Goal: Task Accomplishment & Management: Complete application form

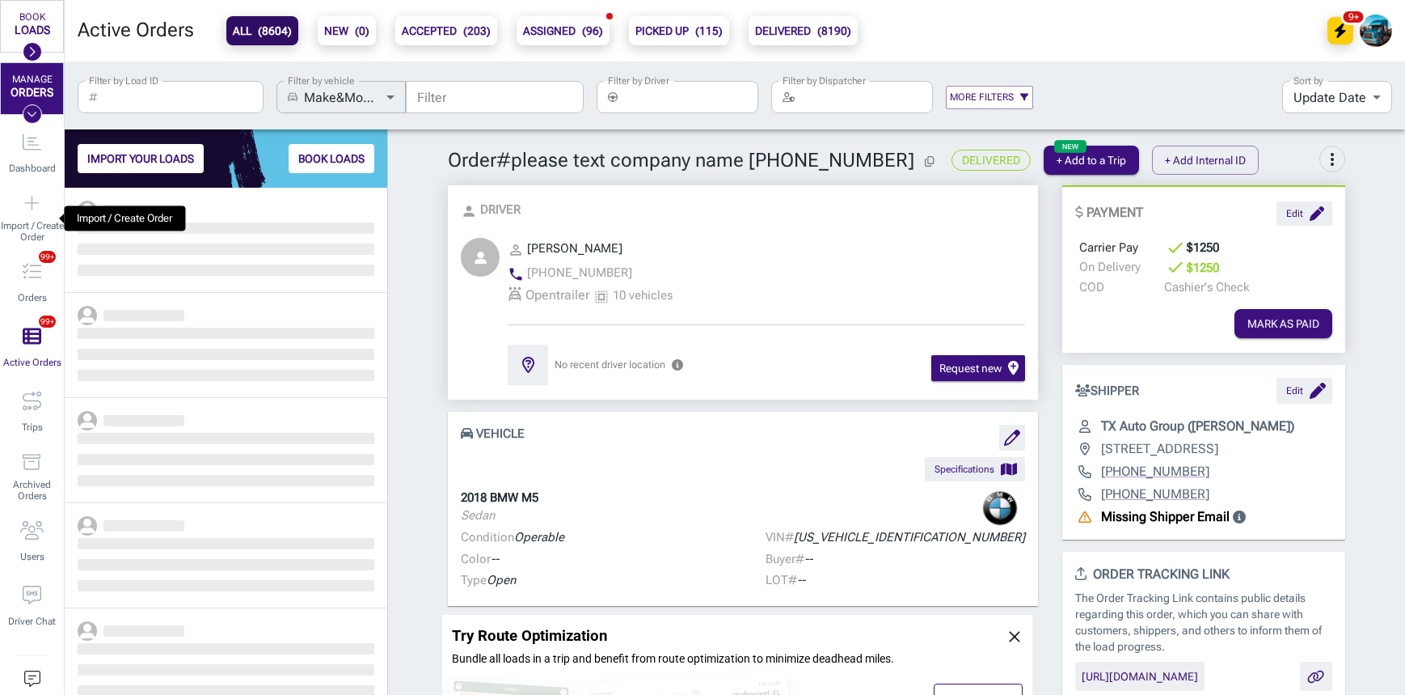
click at [35, 198] on div "Import / Create Order" at bounding box center [32, 218] width 64 height 65
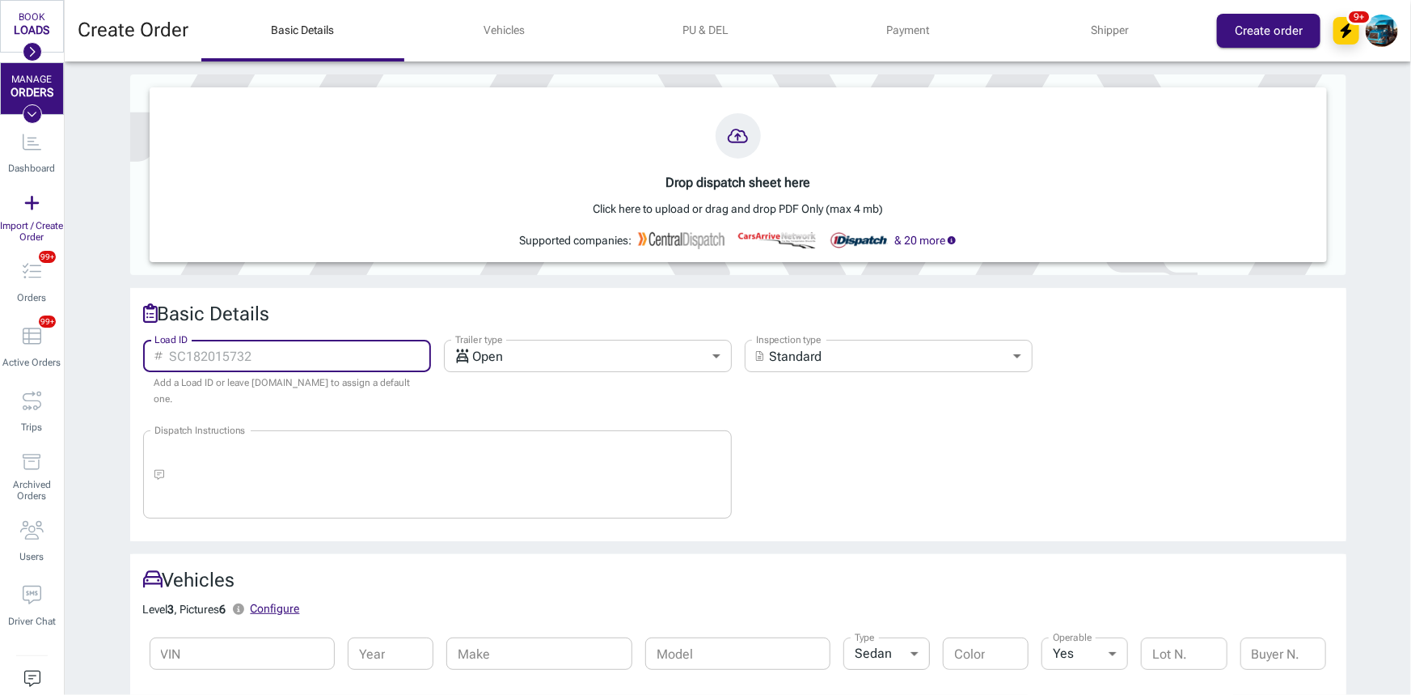
click at [256, 351] on input "Load ID" at bounding box center [300, 356] width 262 height 32
paste input "43147"
type input "43147"
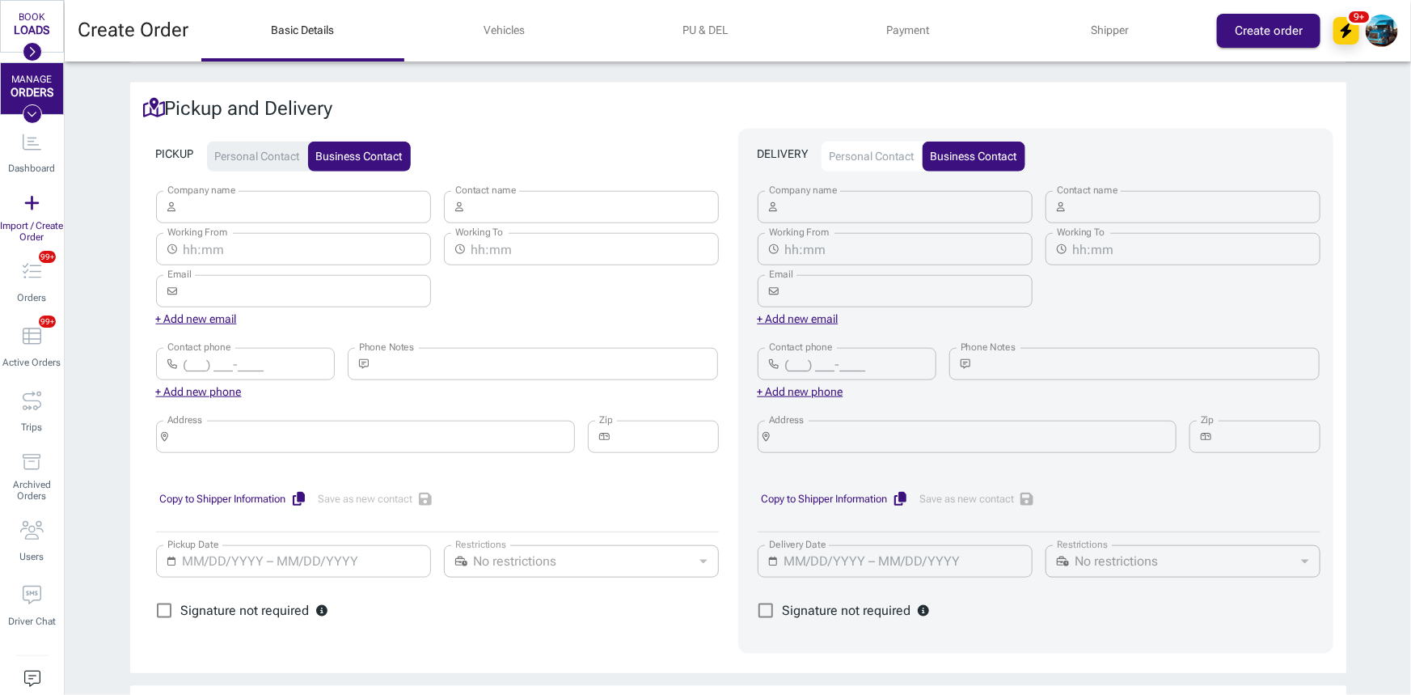
scroll to position [809, 0]
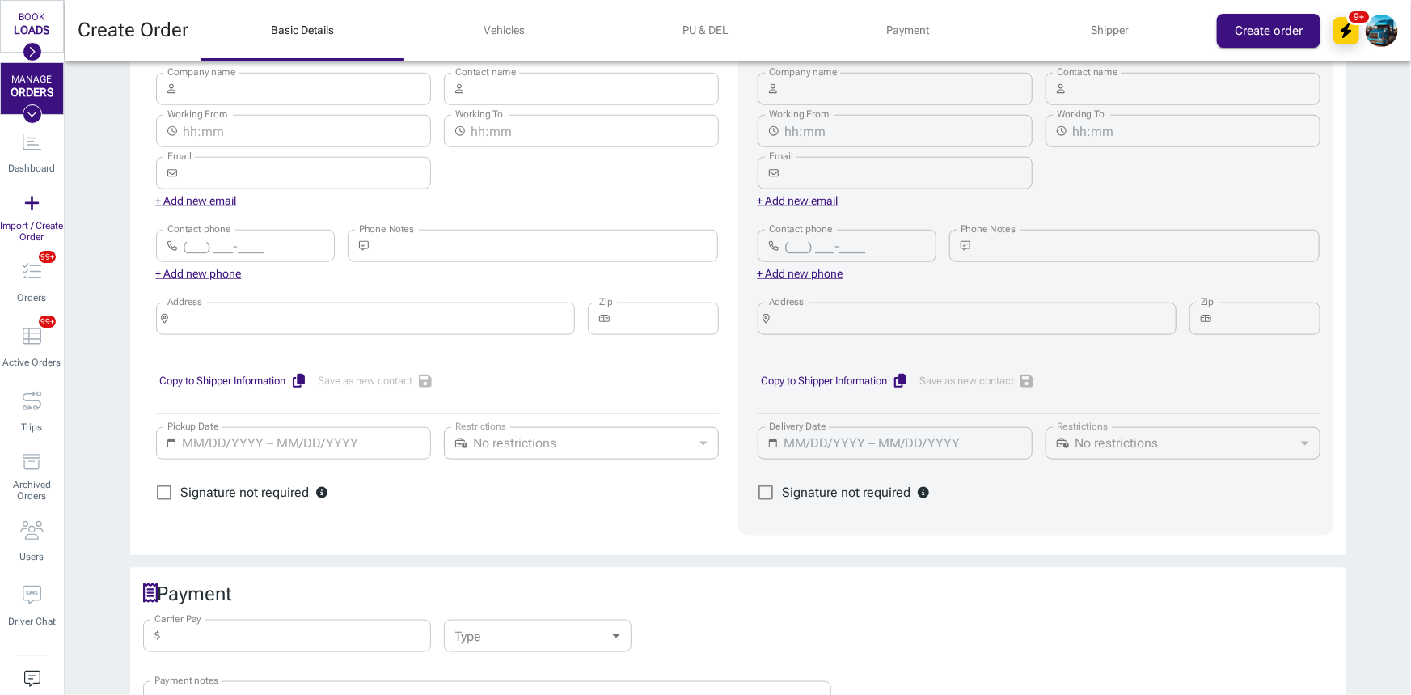
click at [243, 307] on input "Address" at bounding box center [371, 318] width 393 height 23
paste input "[STREET_ADDRESS]"
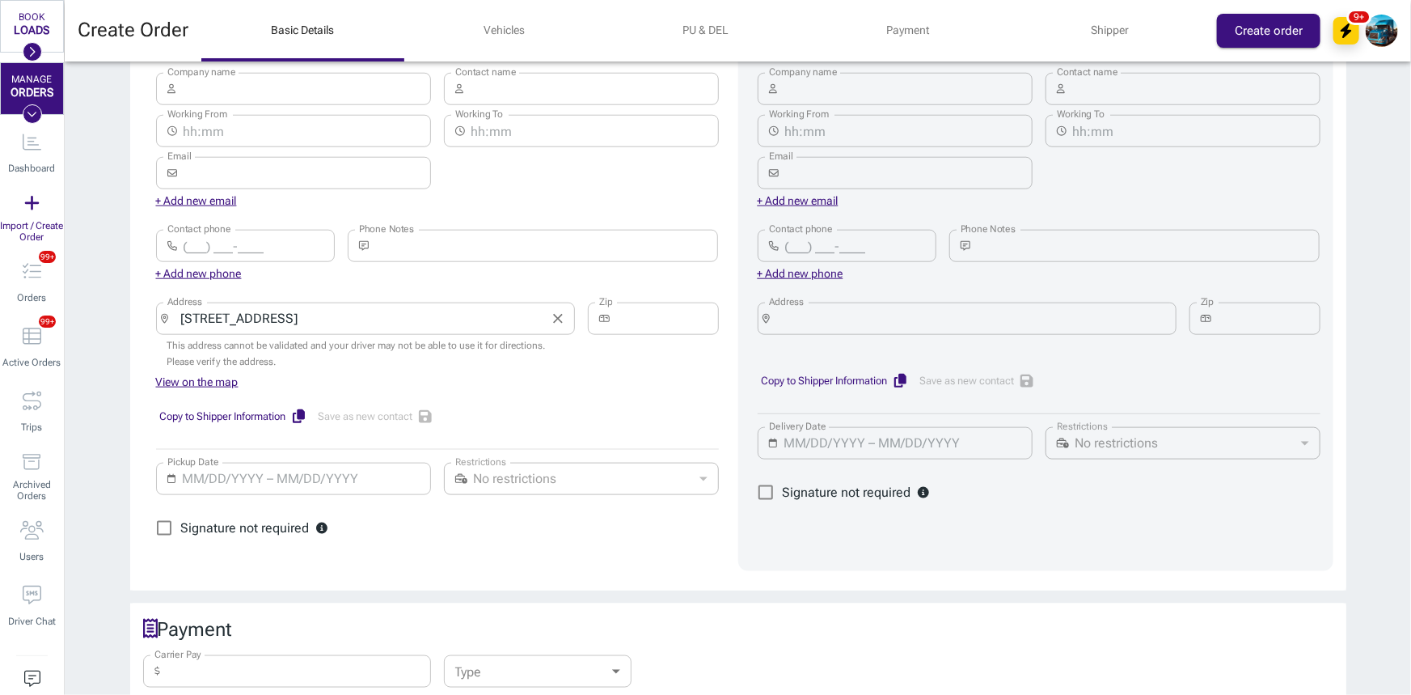
click at [348, 316] on div "​ [STREET_ADDRESS] Address" at bounding box center [365, 318] width 419 height 32
paste input "[GEOGRAPHIC_DATA],"
click at [483, 307] on input "[STREET_ADDRESS]," at bounding box center [359, 318] width 369 height 23
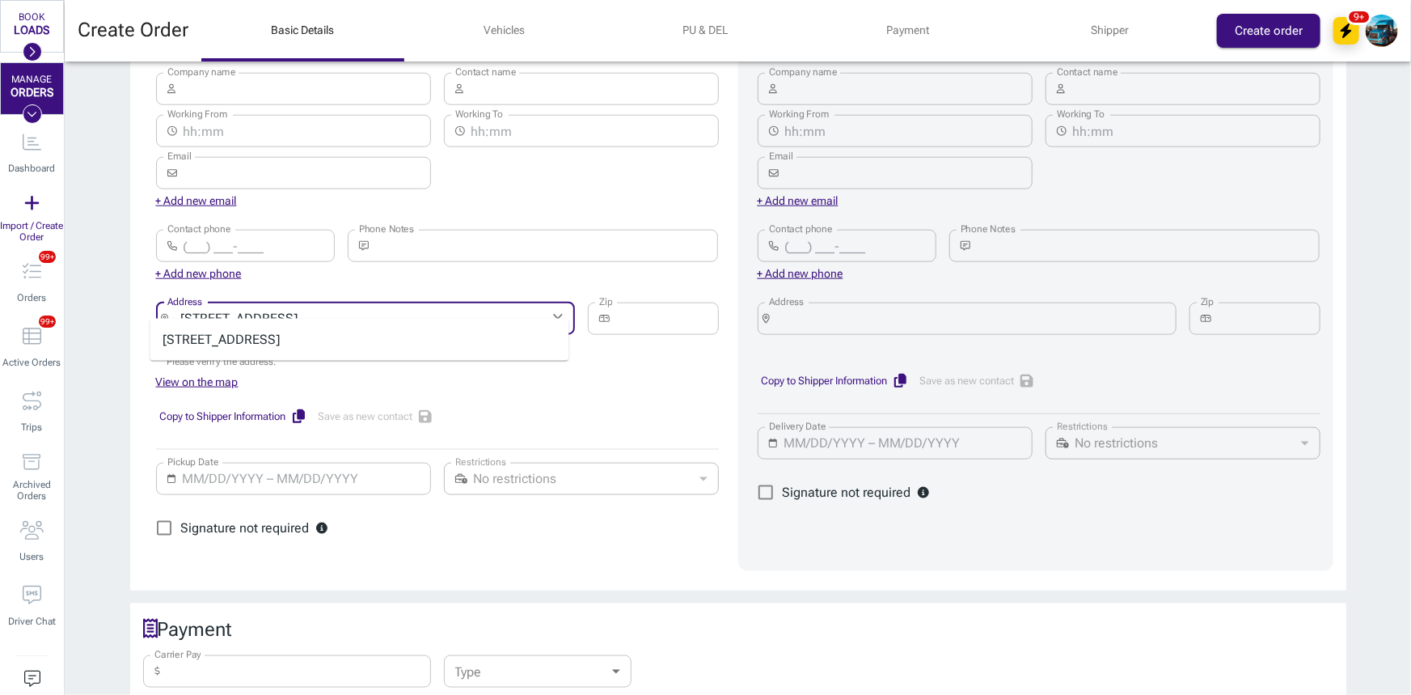
paste input "CA"
click at [389, 307] on input "[STREET_ADDRESS]" at bounding box center [359, 318] width 369 height 23
type input "[STREET_ADDRESS]"
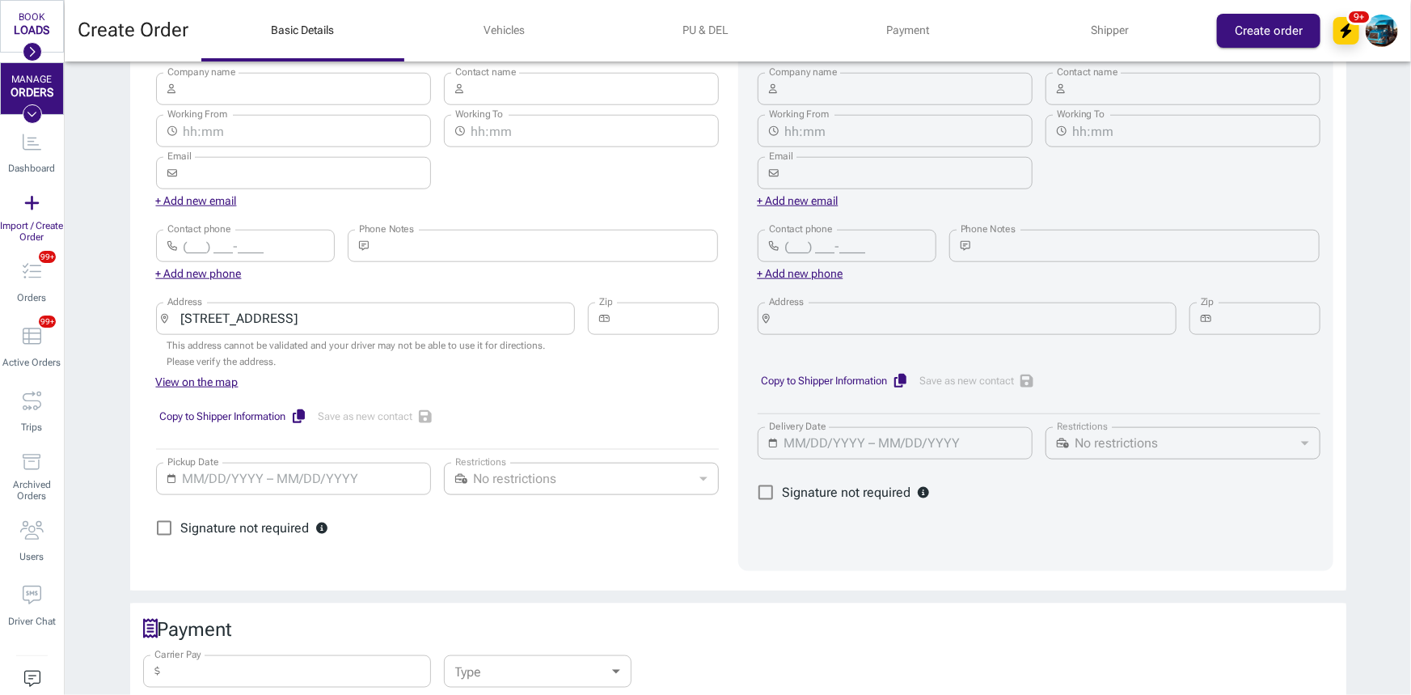
click at [643, 302] on input "Zip" at bounding box center [667, 318] width 103 height 32
paste input "94123"
type input "94123"
click at [1006, 307] on input "Address" at bounding box center [972, 318] width 393 height 23
paste input "[STREET_ADDRESS]"
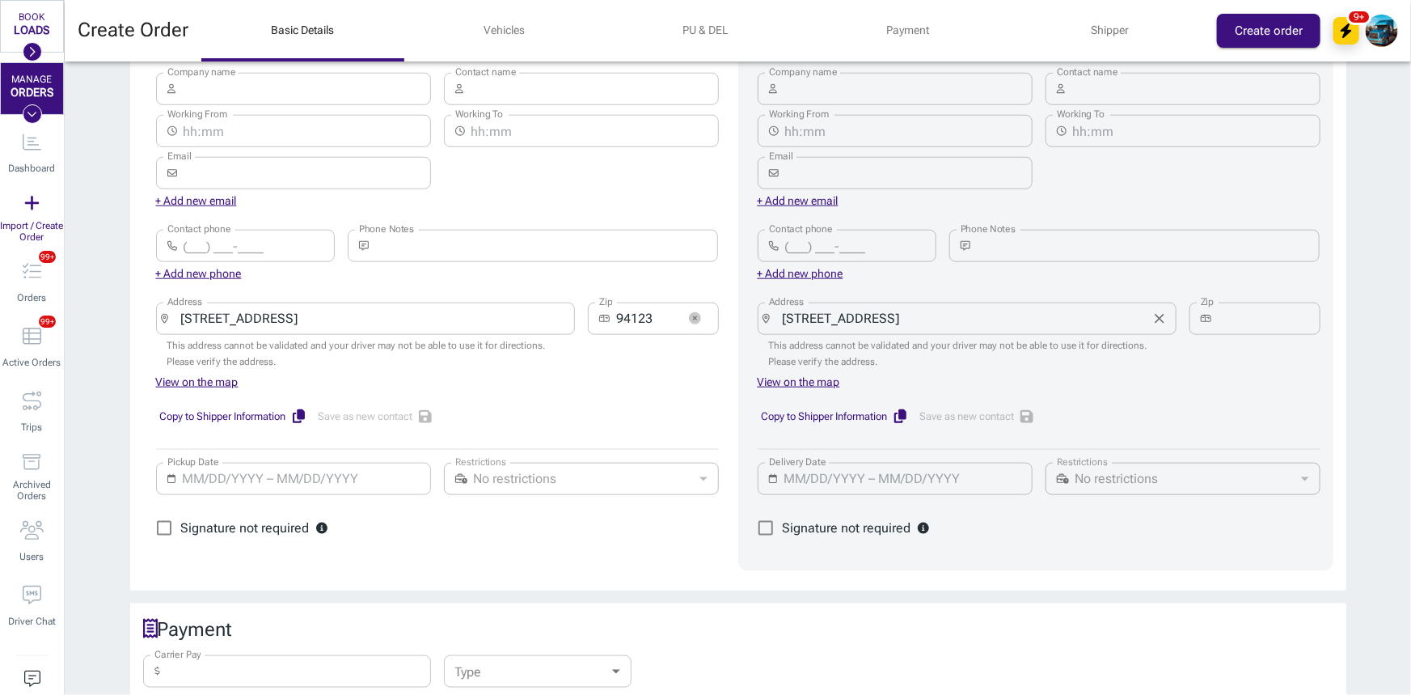
click at [1080, 307] on input "[STREET_ADDRESS]" at bounding box center [960, 318] width 369 height 23
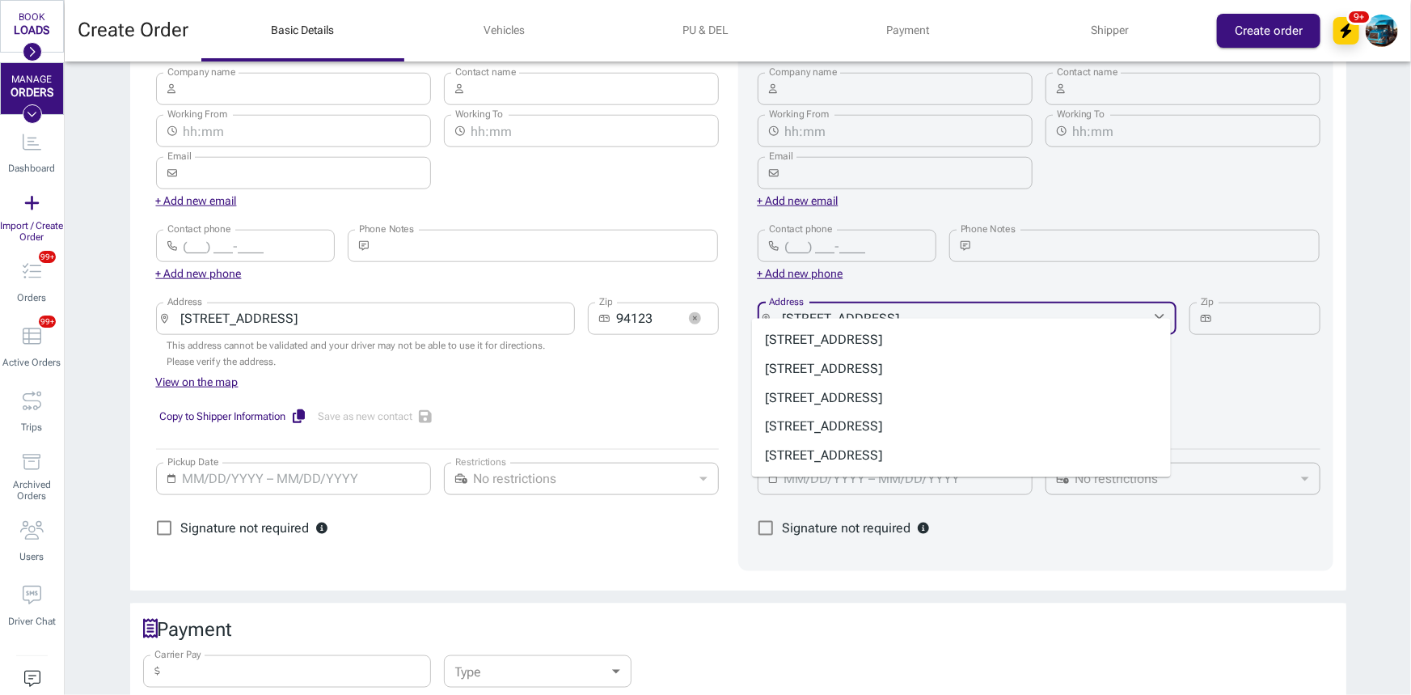
paste input "[GEOGRAPHIC_DATA], [GEOGRAPHIC_DATA]"
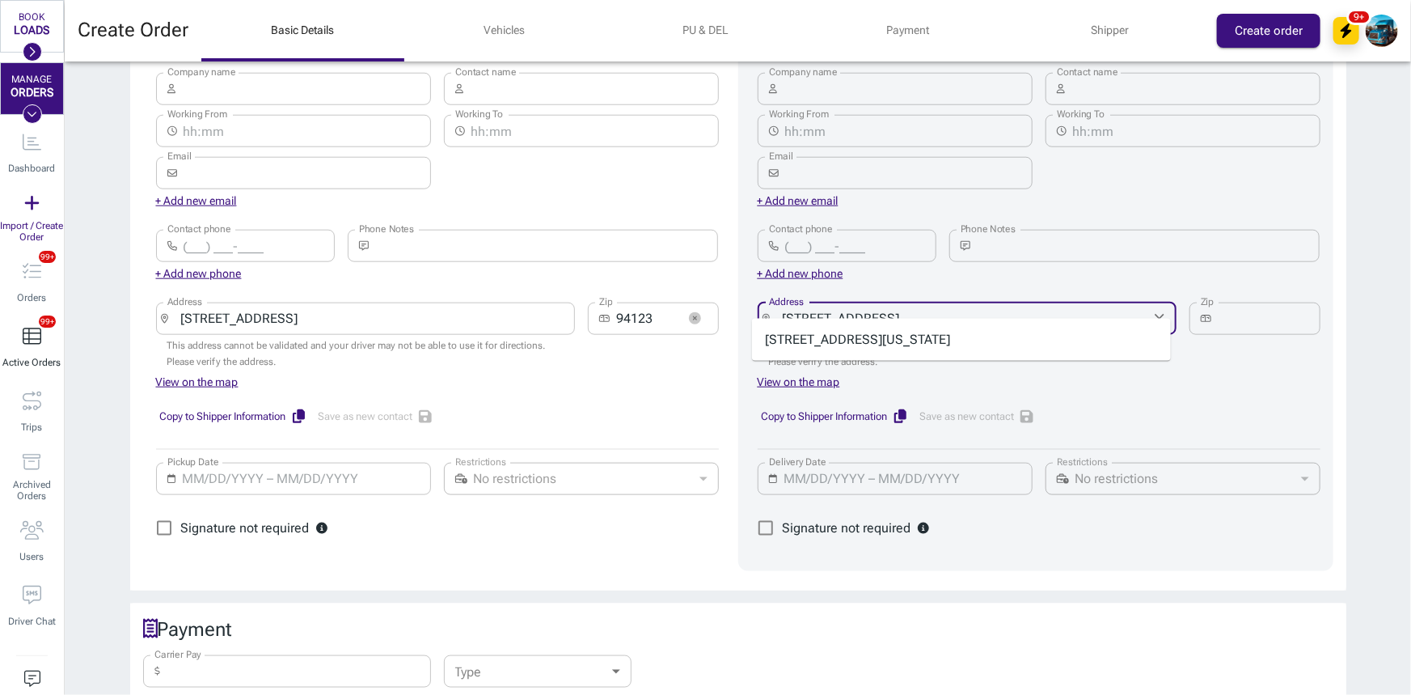
type input "[STREET_ADDRESS]"
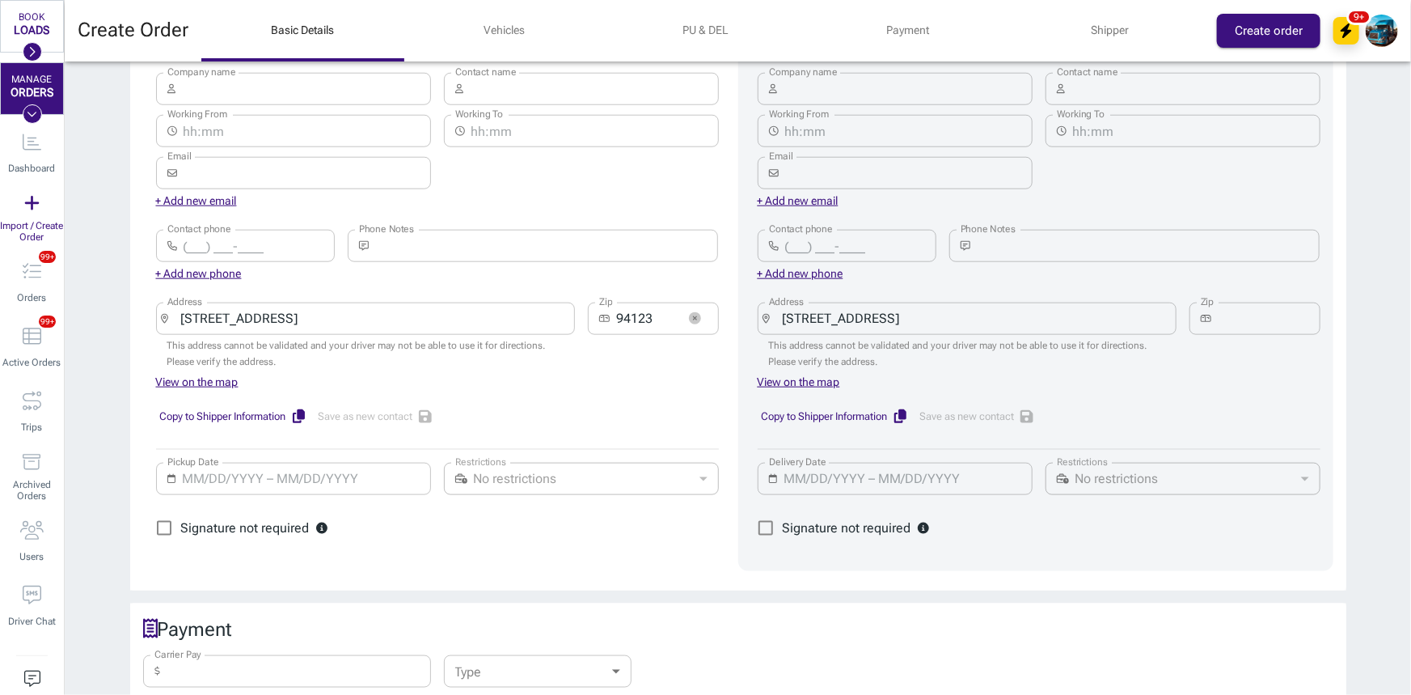
click at [1227, 302] on input "Zip" at bounding box center [1269, 318] width 103 height 32
paste input "32207"
type input "32207"
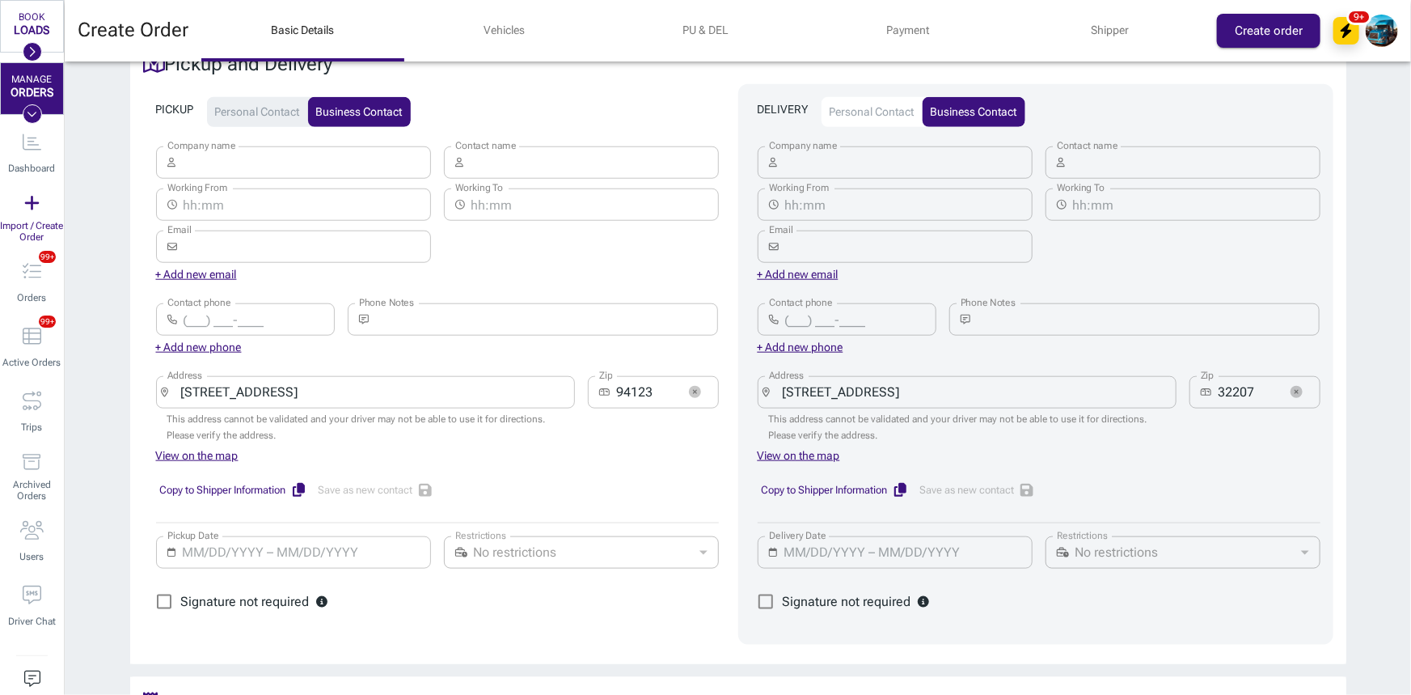
click at [852, 150] on input "Company name" at bounding box center [908, 162] width 249 height 32
paste input "GW TRUCKS"
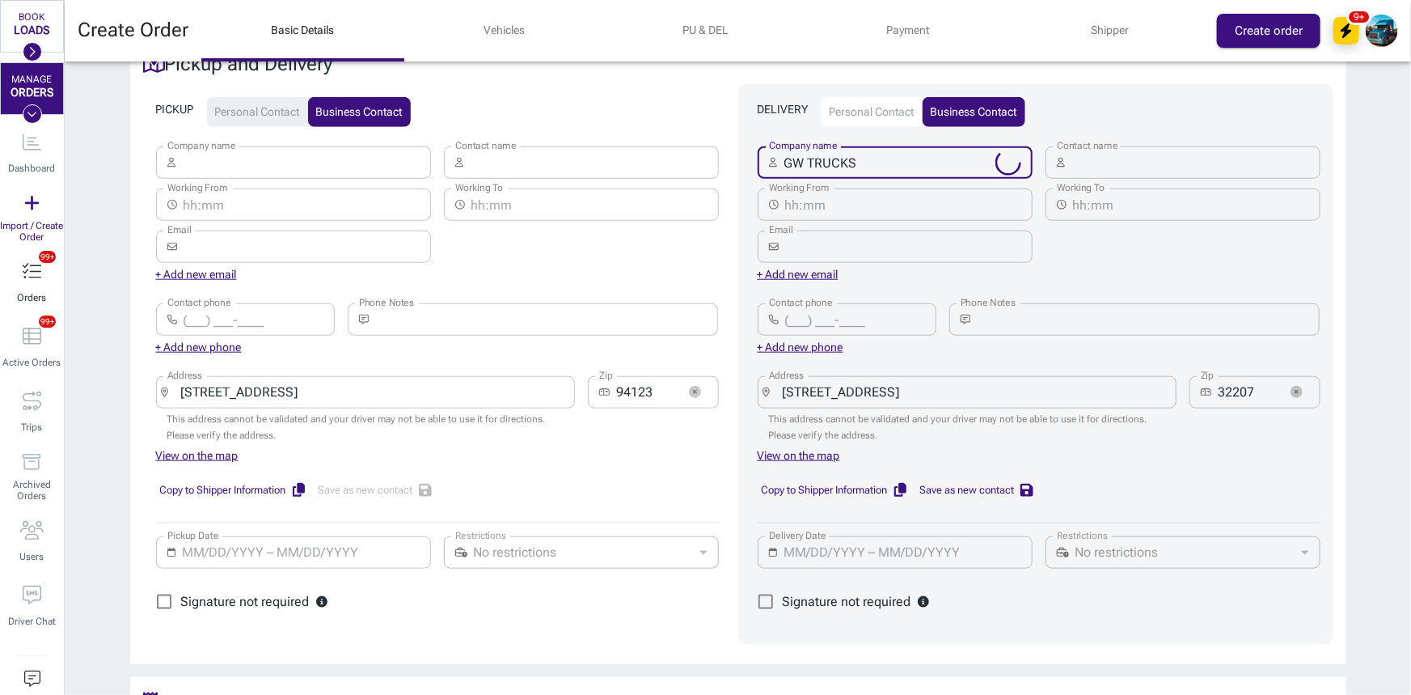
type input "GW TRUCKS"
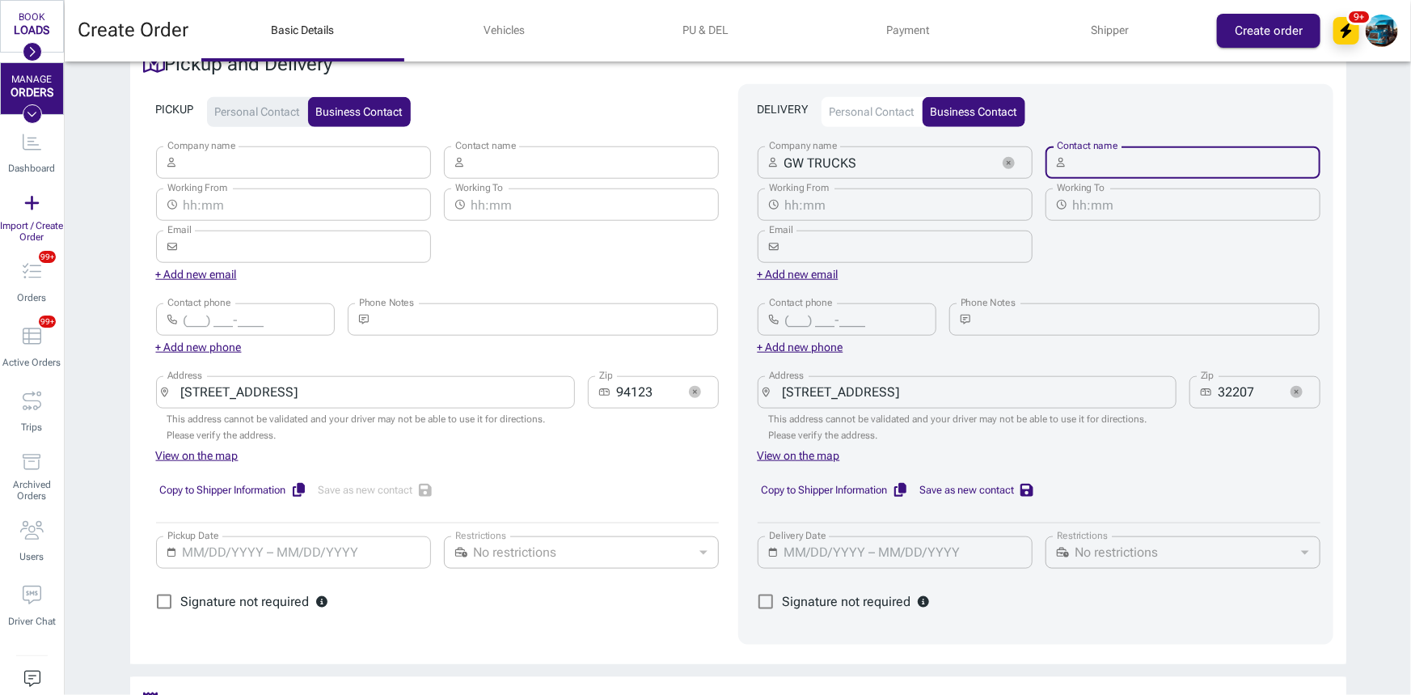
click at [1119, 154] on input "Contact name" at bounding box center [1195, 162] width 249 height 32
paste input "[PERSON_NAME]"
type input "[PERSON_NAME]"
click at [828, 305] on input "Contact phone" at bounding box center [860, 319] width 151 height 32
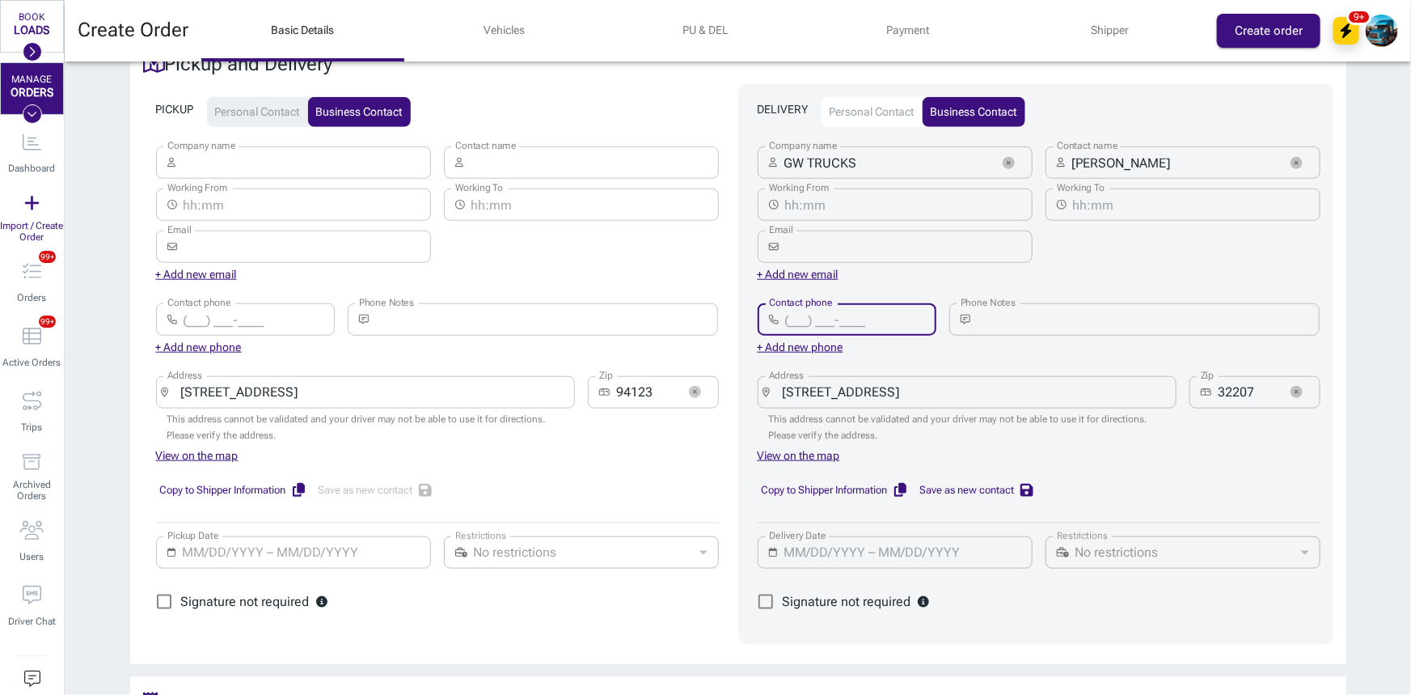
paste input "[PHONE_NUMBER]"
type input "[PHONE_NUMBER]"
click at [535, 146] on input "Contact name" at bounding box center [594, 162] width 249 height 32
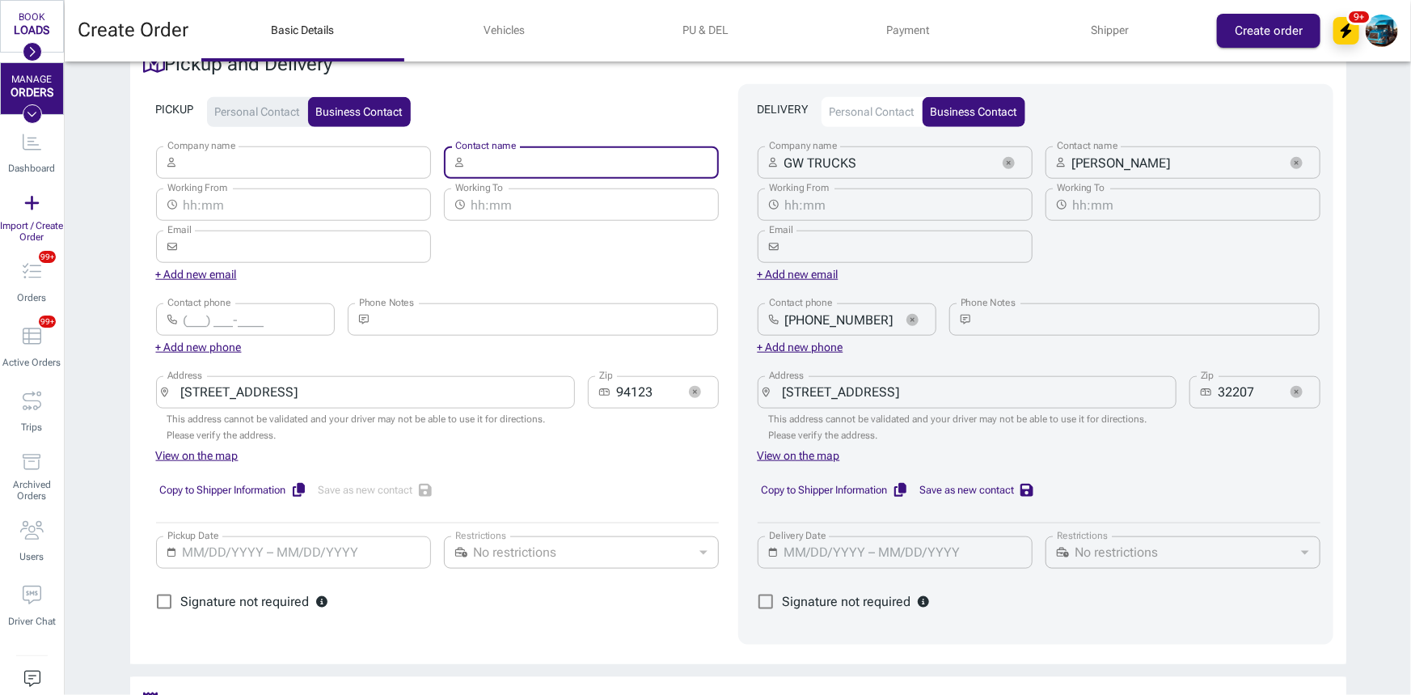
paste input "[PERSON_NAME]"
type input "[PERSON_NAME]"
click at [197, 304] on input "Contact phone" at bounding box center [259, 319] width 151 height 32
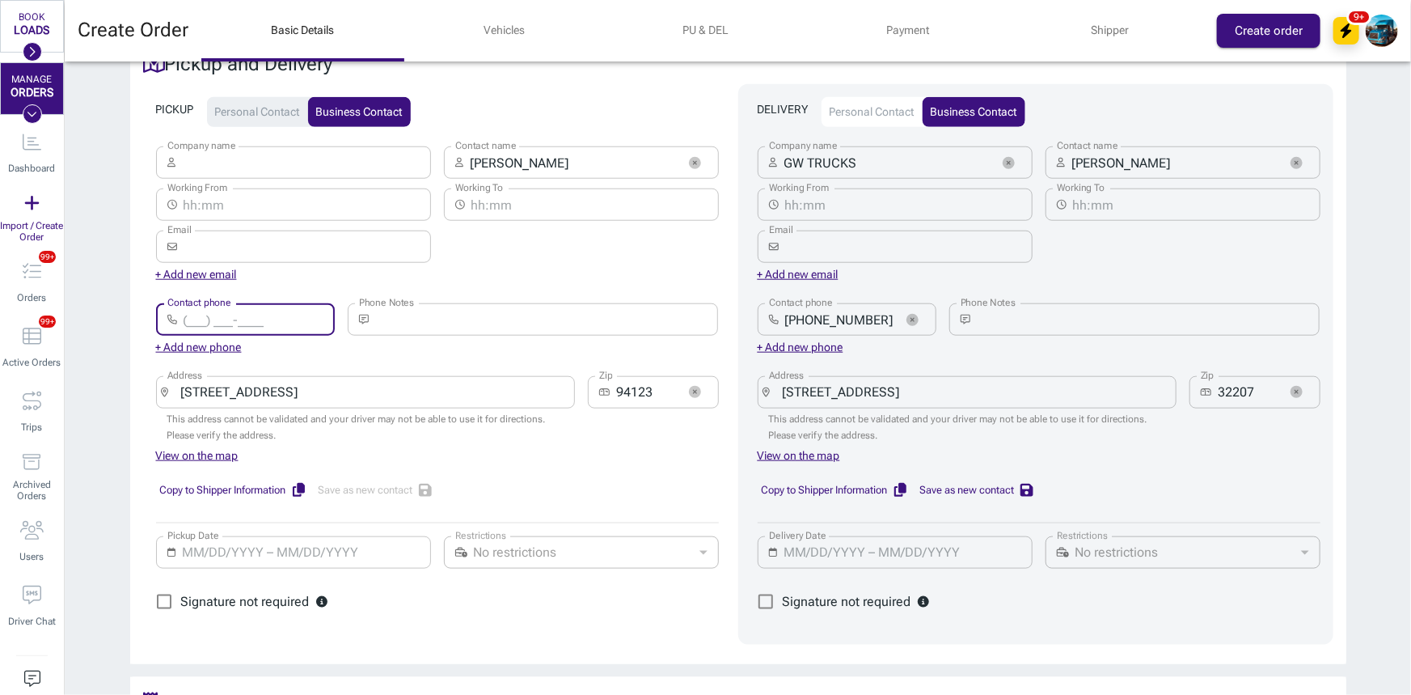
paste input "[PHONE_NUMBER]"
type input "[PHONE_NUMBER]"
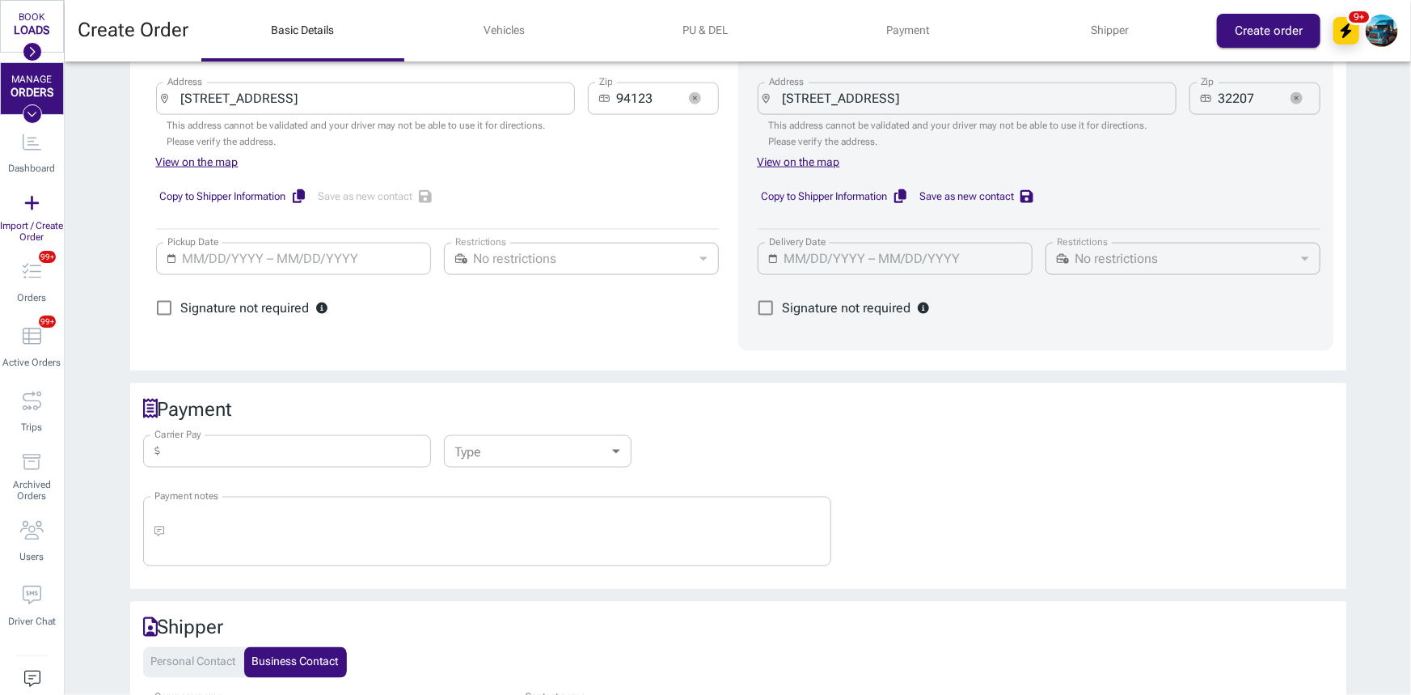
click at [243, 435] on input "Carrier Pay" at bounding box center [299, 451] width 264 height 32
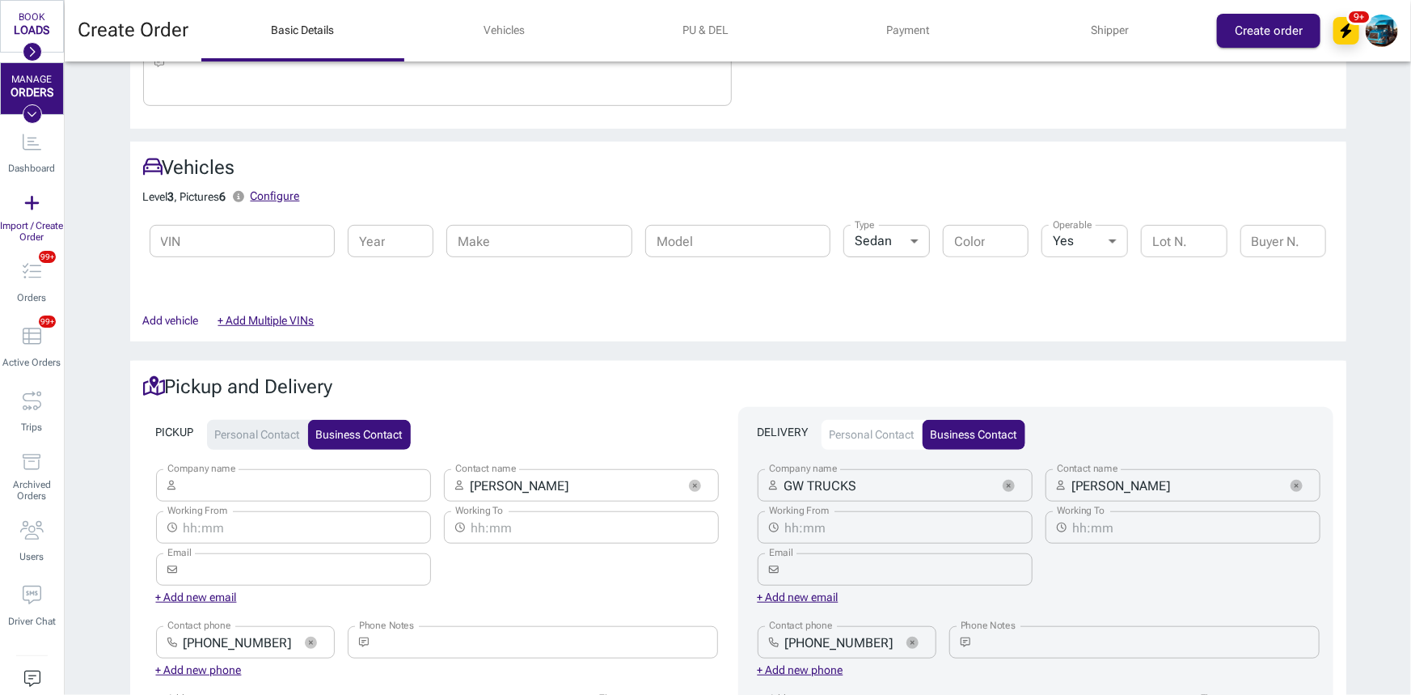
scroll to position [294, 0]
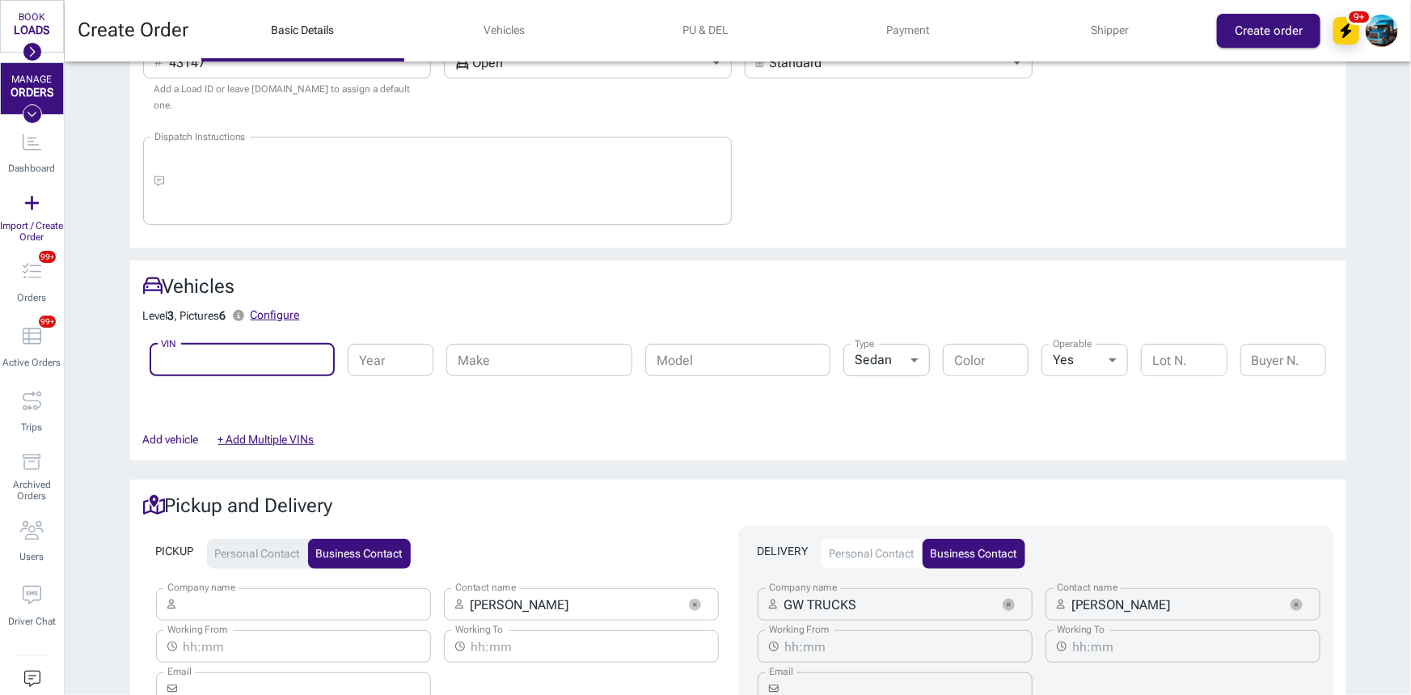
click at [218, 357] on input "VIN" at bounding box center [242, 360] width 185 height 32
paste input "[US_VEHICLE_IDENTIFICATION_NUMBER]"
type input "[US_VEHICLE_IDENTIFICATION_NUMBER]"
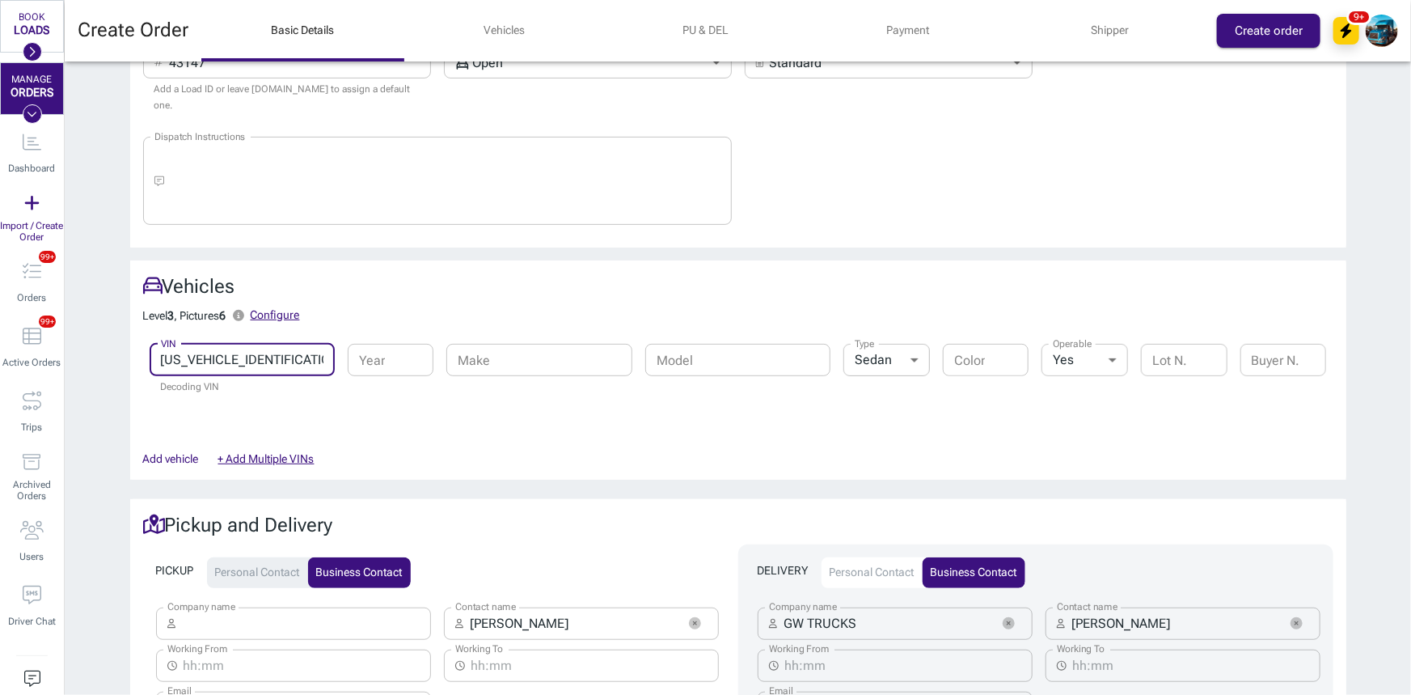
type input "2018"
type input "Toyota"
type input "Camry"
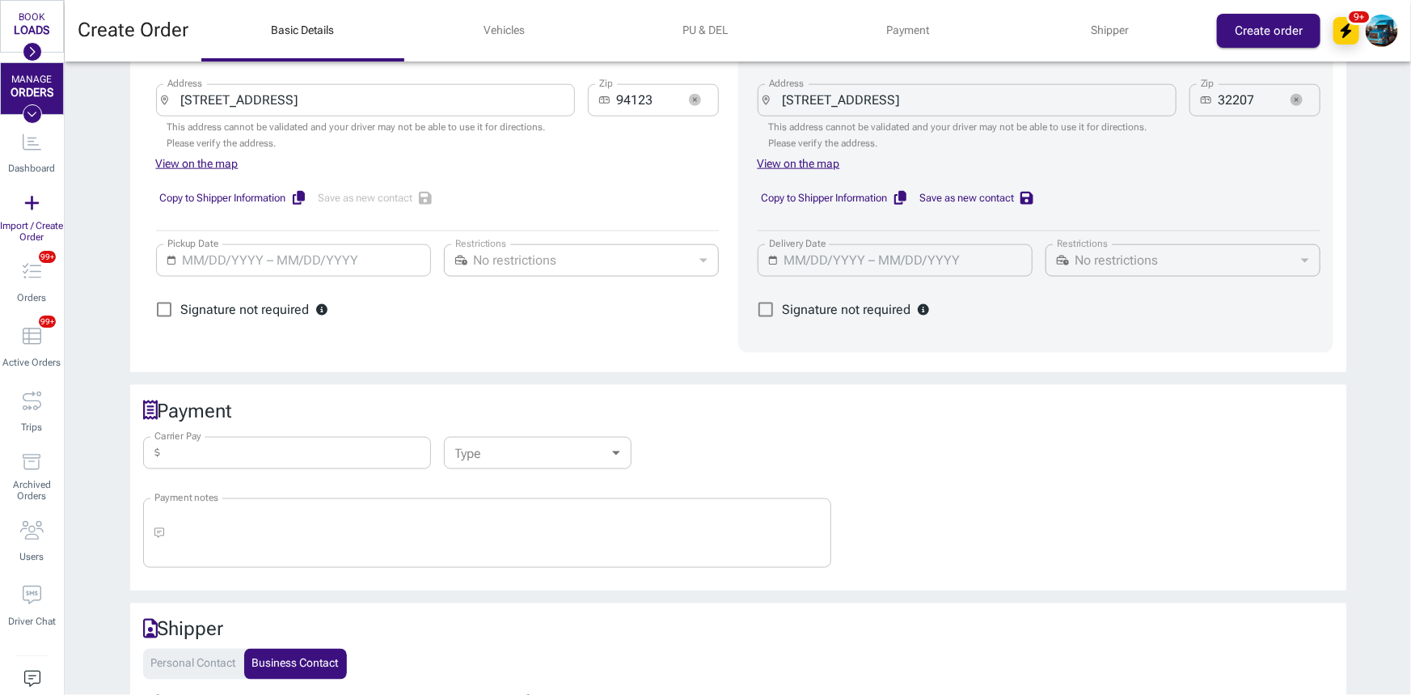
scroll to position [1029, 0]
type input "[US_VEHICLE_IDENTIFICATION_NUMBER]"
click at [231, 435] on input "Carrier Pay" at bounding box center [299, 451] width 264 height 32
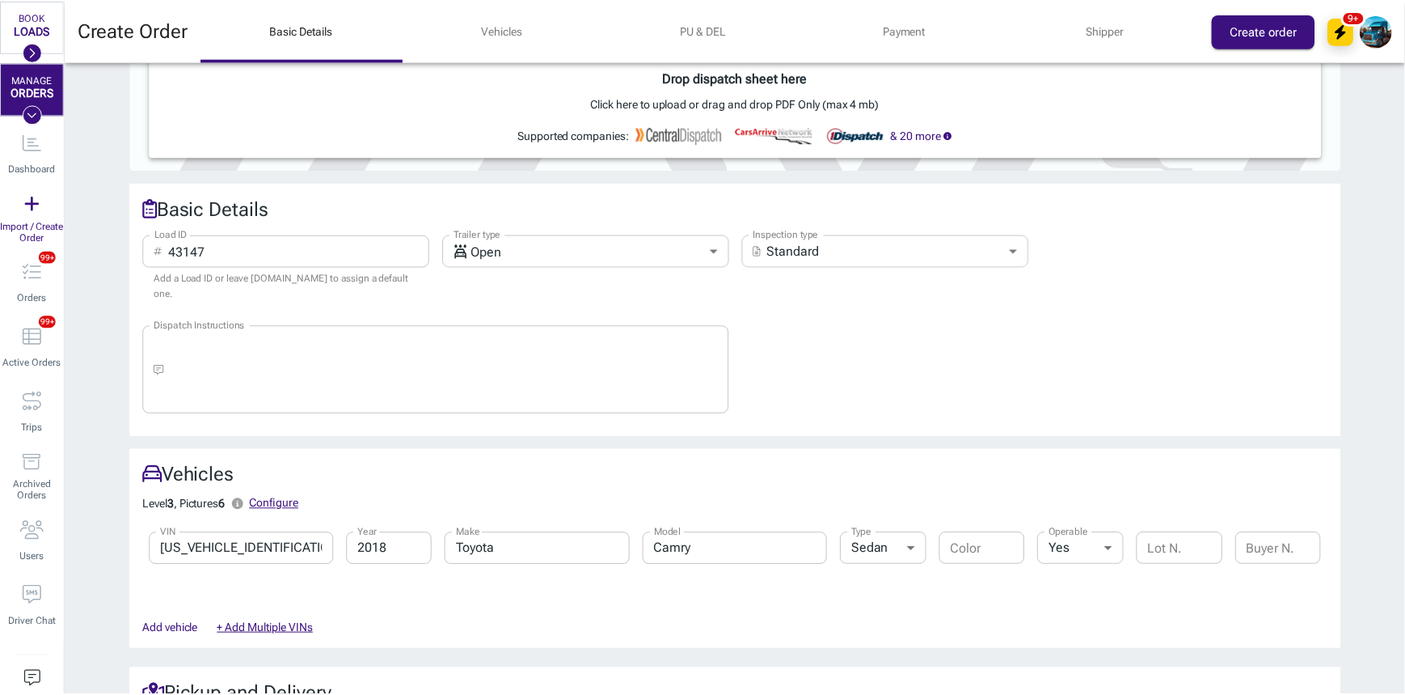
scroll to position [0, 0]
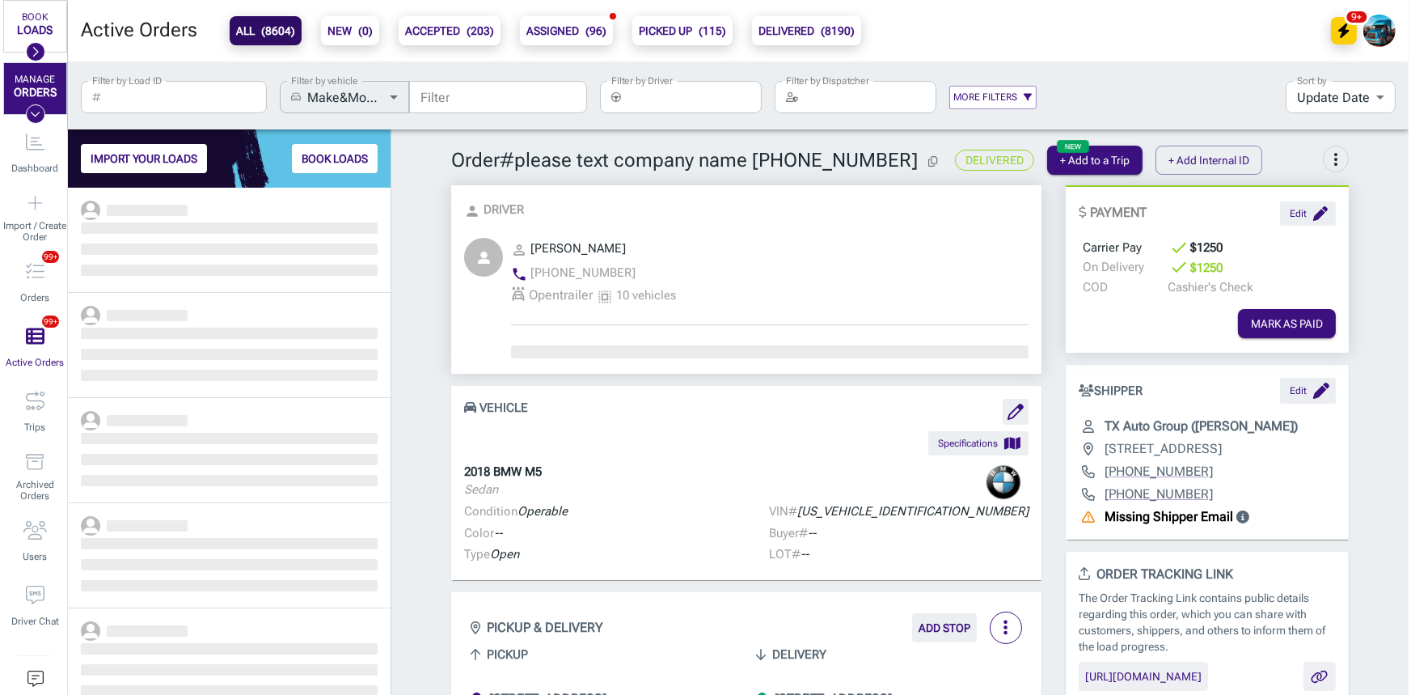
scroll to position [496, 311]
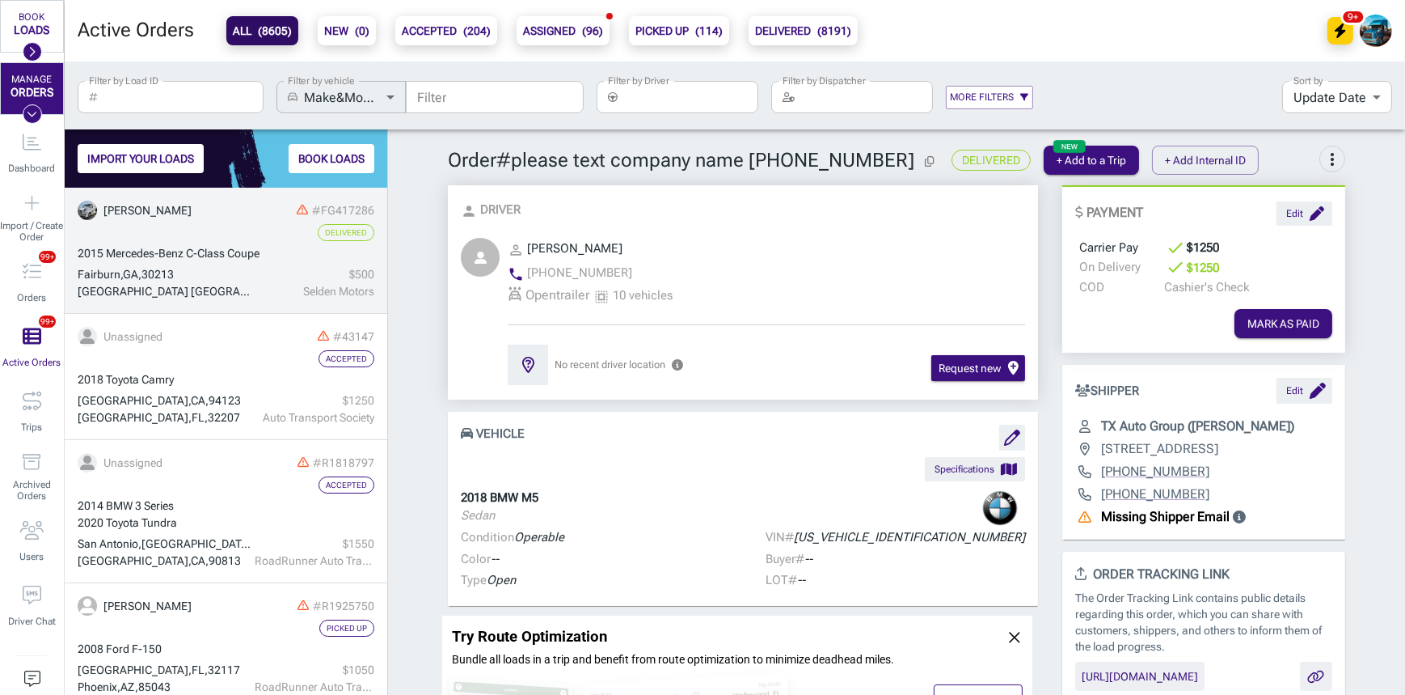
click at [196, 268] on div "[GEOGRAPHIC_DATA] , [GEOGRAPHIC_DATA] , 30213" at bounding box center [164, 274] width 173 height 17
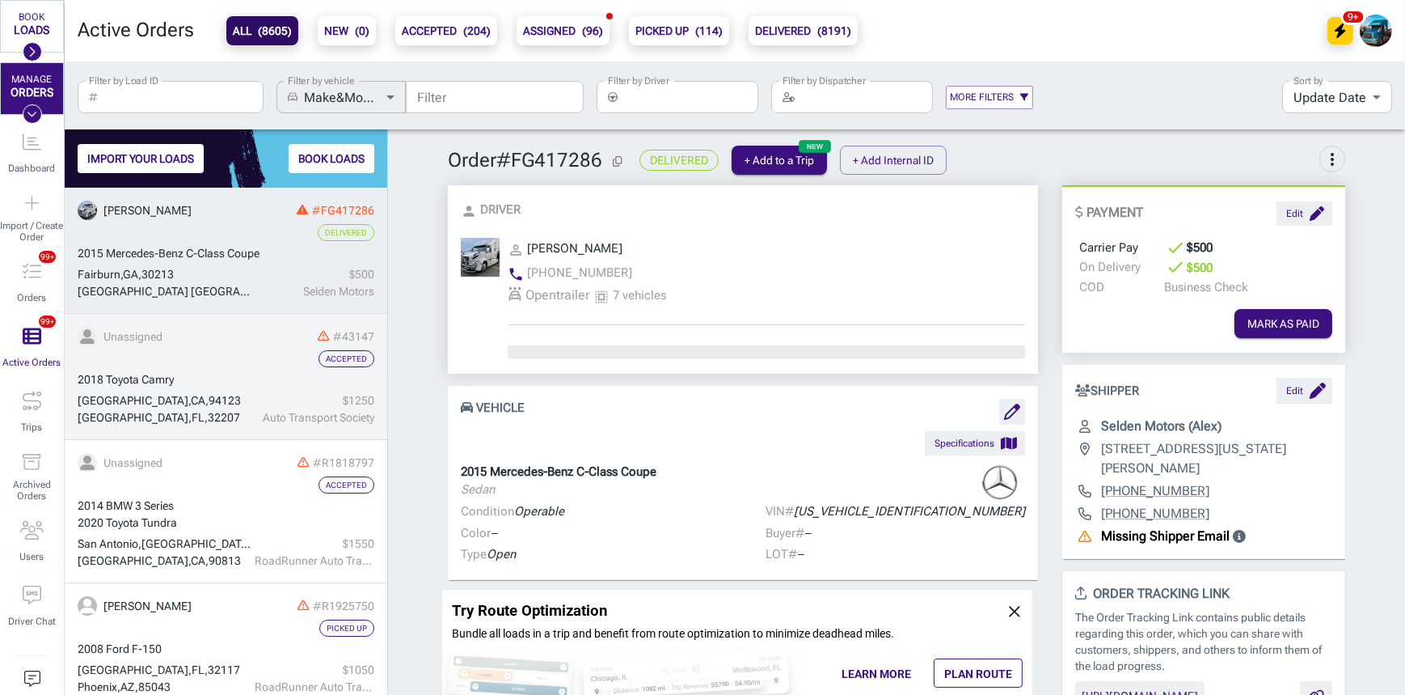
click at [154, 360] on div "Accepted" at bounding box center [226, 358] width 297 height 17
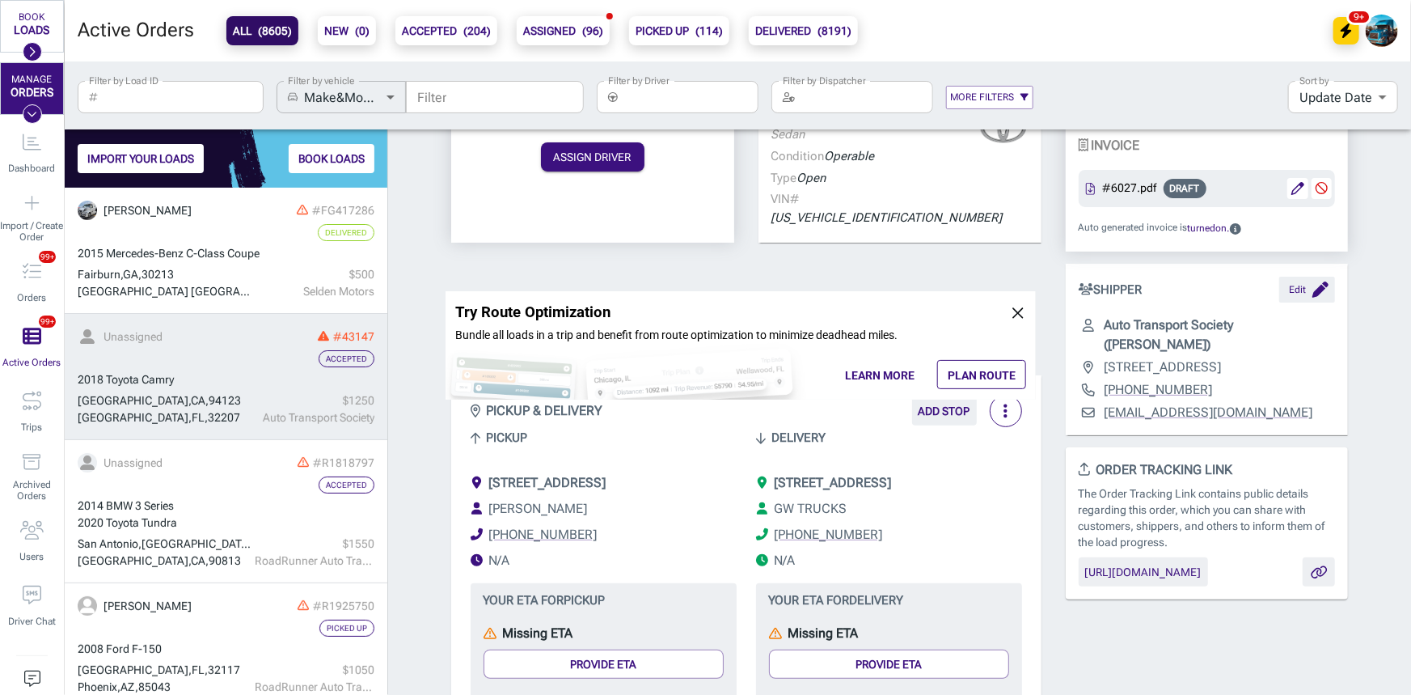
scroll to position [220, 0]
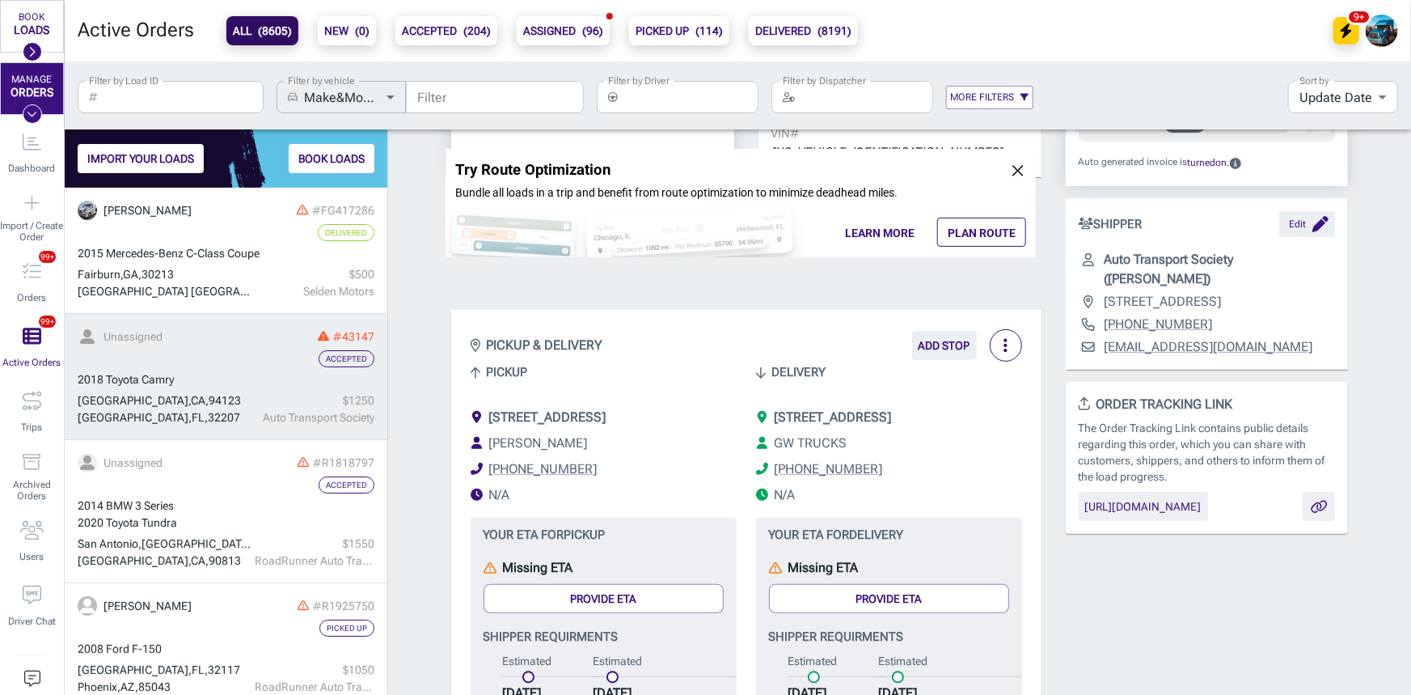
drag, startPoint x: 481, startPoint y: 397, endPoint x: 471, endPoint y: 387, distance: 13.7
click at [471, 408] on li "[STREET_ADDRESS]" at bounding box center [604, 417] width 266 height 19
copy span "[STREET_ADDRESS]"
click at [550, 408] on div "[STREET_ADDRESS]" at bounding box center [547, 417] width 117 height 19
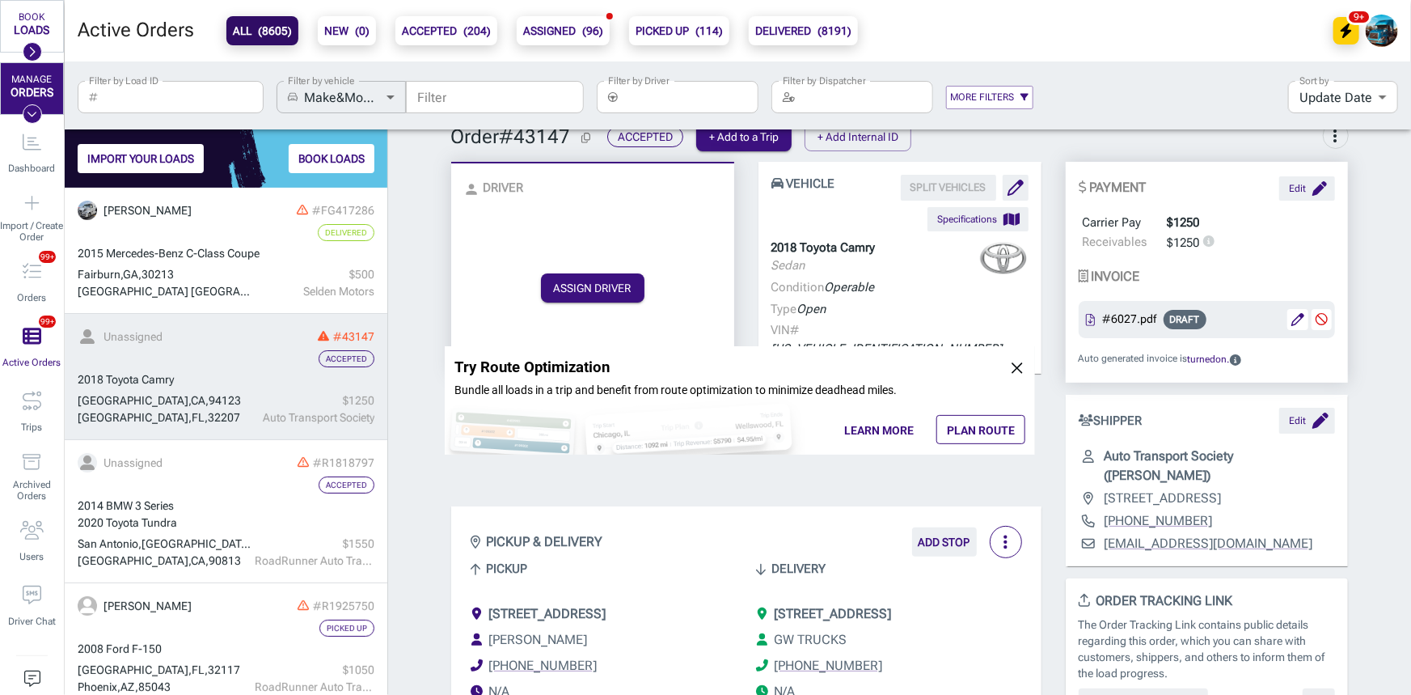
scroll to position [0, 0]
